Goal: Check status: Check status

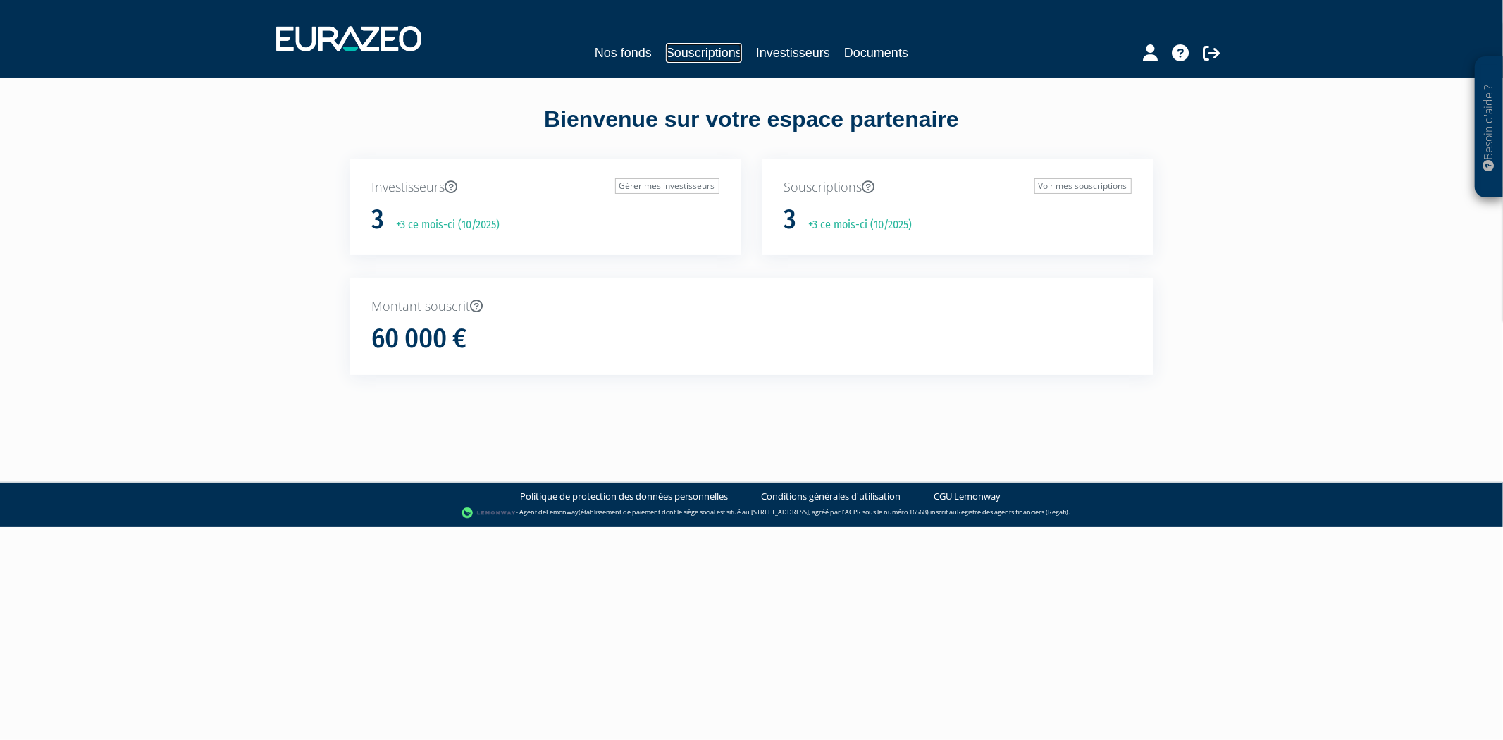
click at [724, 55] on link "Souscriptions" at bounding box center [704, 53] width 76 height 20
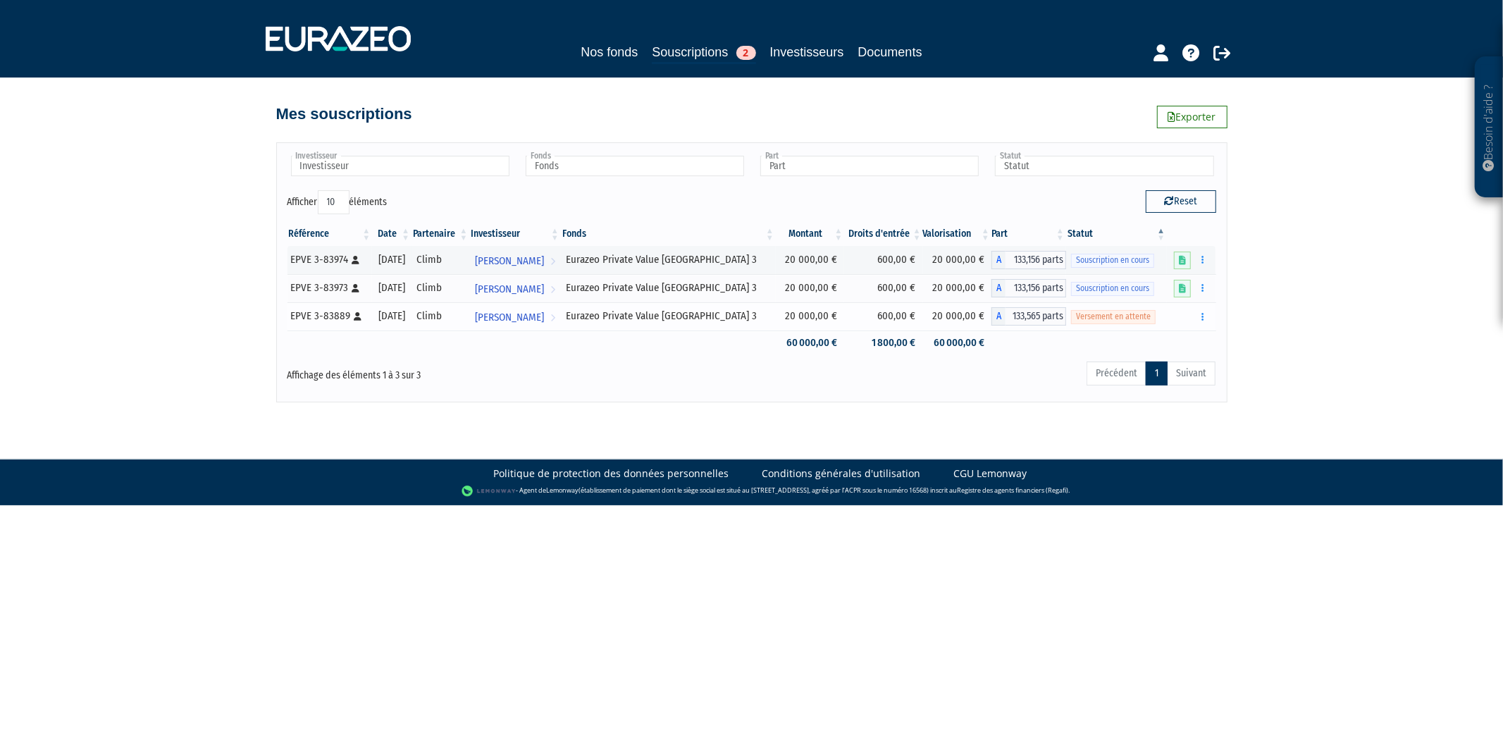
click at [1086, 318] on span "Versement en attente" at bounding box center [1113, 316] width 85 height 13
click at [714, 60] on link "Souscriptions 2" at bounding box center [704, 53] width 104 height 22
